Goal: Use online tool/utility: Utilize a website feature to perform a specific function

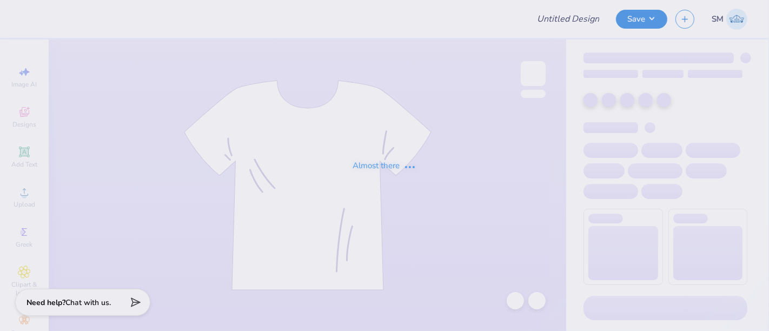
type input "sig pi 4"
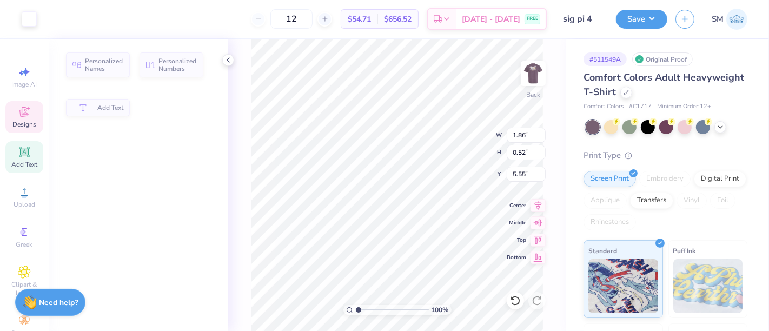
type input "1.86"
type input "0.52"
type input "5.55"
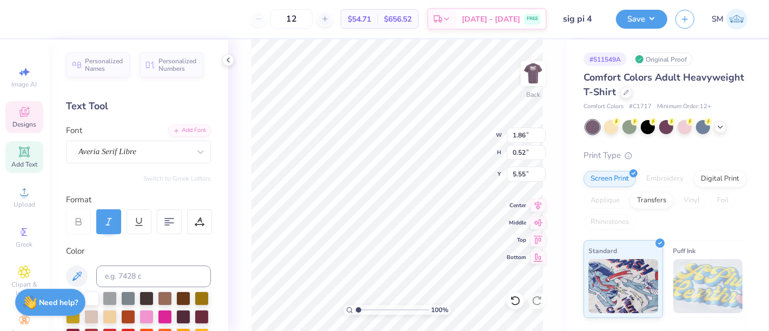
scroll to position [10, 1]
type textarea "Bears"
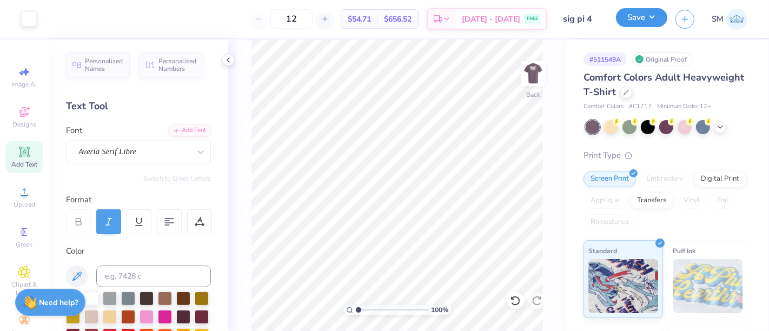
click at [639, 14] on button "Save" at bounding box center [641, 17] width 51 height 19
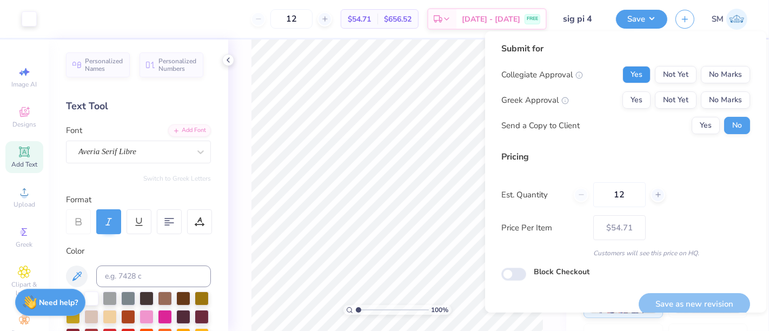
click at [629, 70] on button "Yes" at bounding box center [636, 74] width 28 height 17
drag, startPoint x: 630, startPoint y: 92, endPoint x: 665, endPoint y: 164, distance: 79.5
click at [630, 95] on button "Yes" at bounding box center [636, 99] width 28 height 17
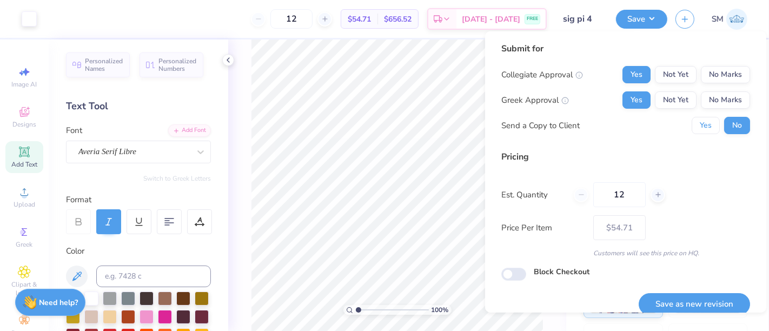
drag, startPoint x: 702, startPoint y: 124, endPoint x: 709, endPoint y: 226, distance: 102.4
click at [699, 129] on button "Yes" at bounding box center [705, 125] width 28 height 17
click at [698, 302] on button "Save as new revision" at bounding box center [693, 304] width 111 height 22
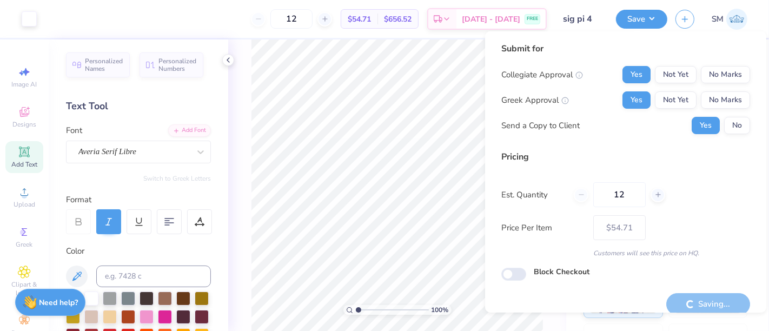
type input "– –"
